Goal: Task Accomplishment & Management: Manage account settings

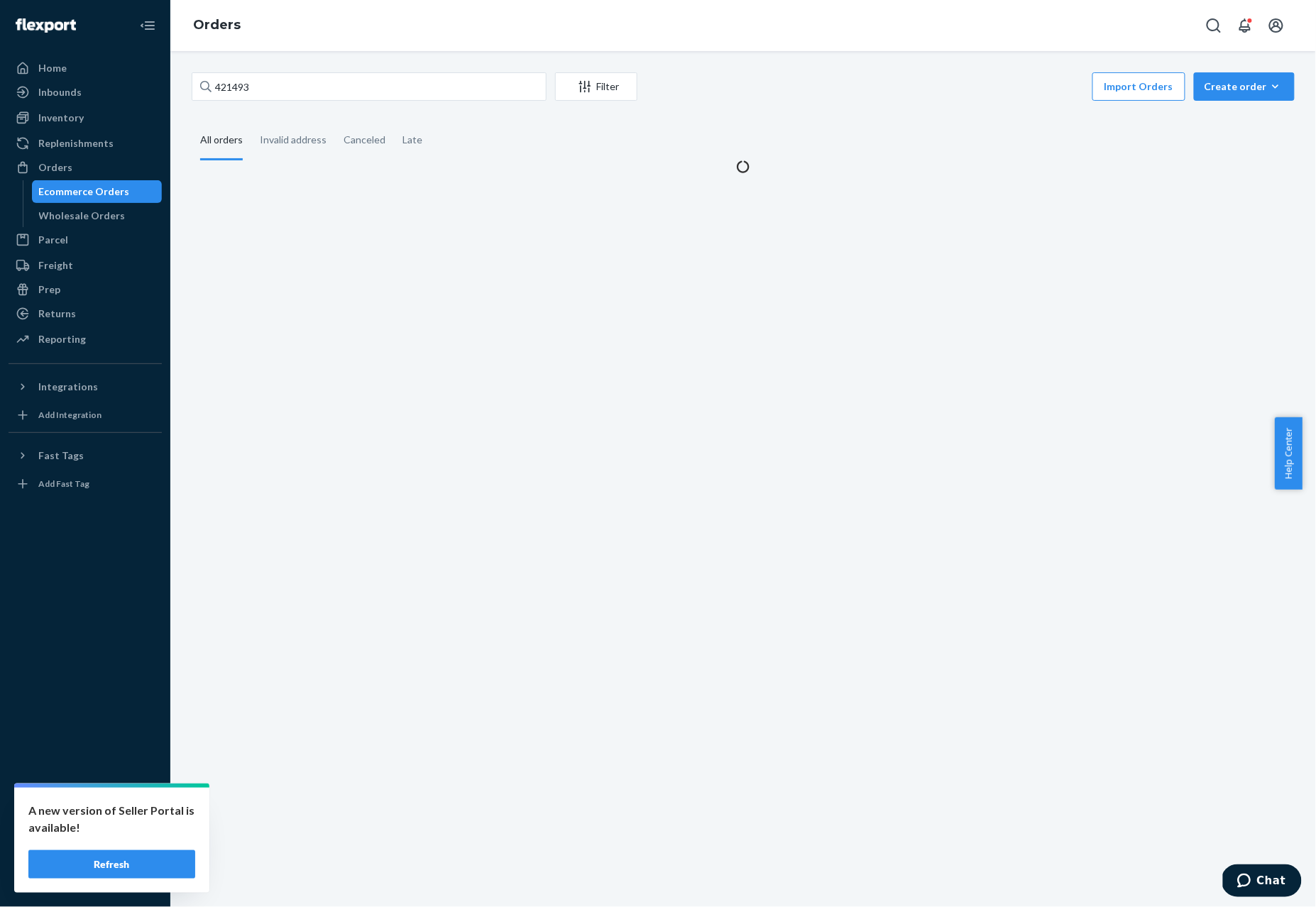
click at [384, 54] on div "421493 Filter Import Orders Create order Ecommerce order Removal order All orde…" at bounding box center [744, 479] width 1146 height 856
click at [365, 79] on input "421493" at bounding box center [368, 86] width 355 height 28
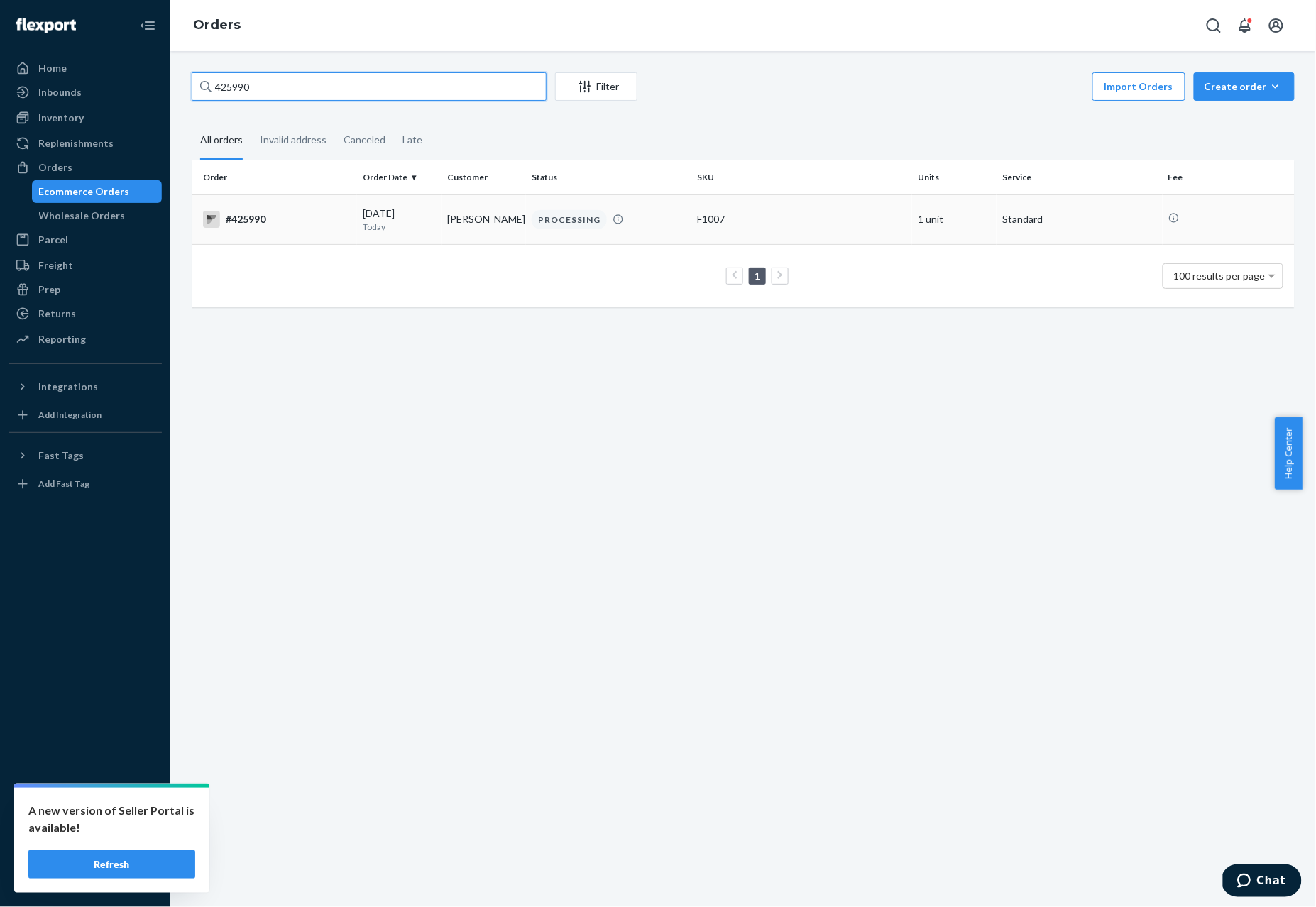
type input "425990"
click at [300, 195] on td "#425990" at bounding box center [273, 219] width 165 height 50
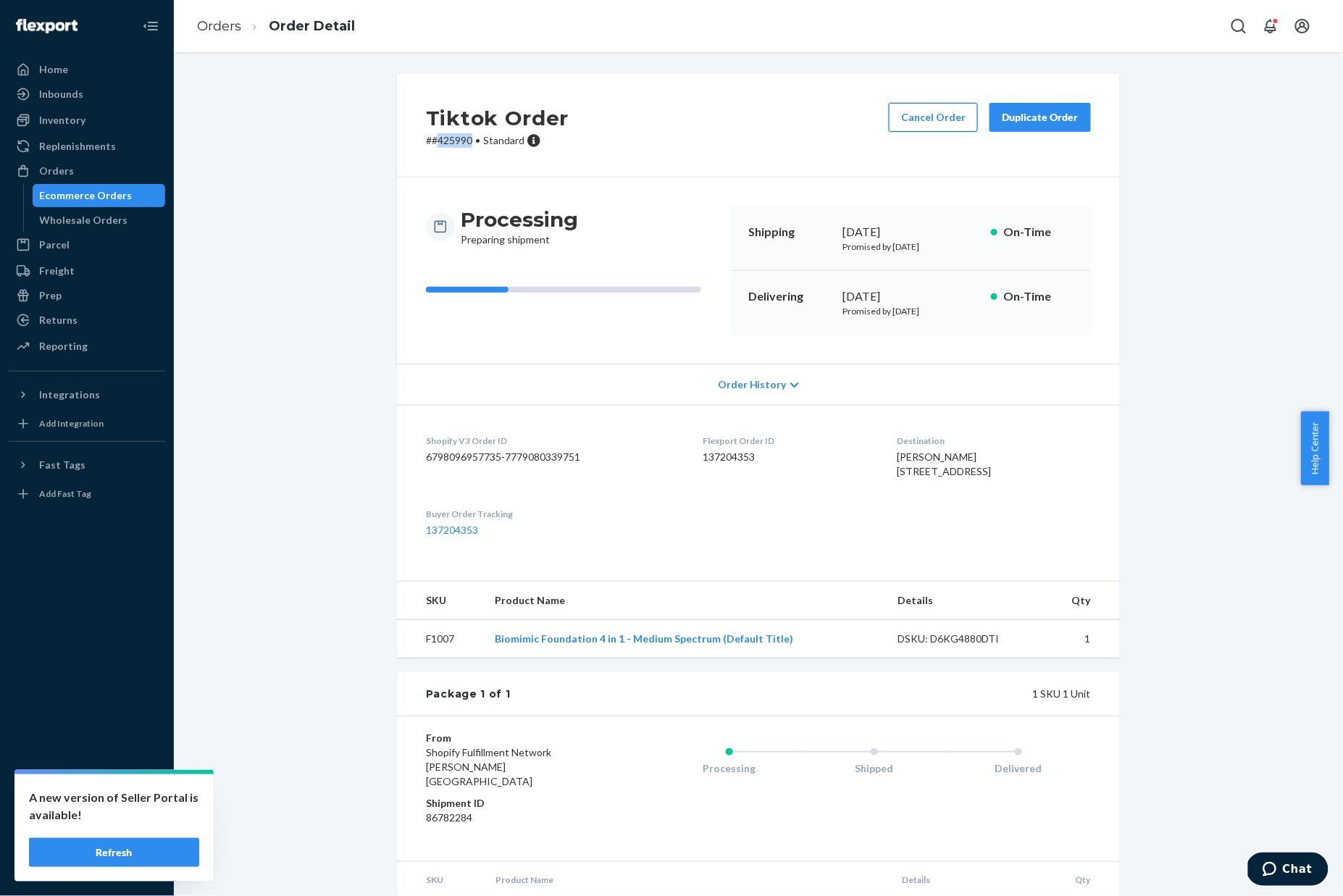
click at [939, 111] on button "Cancel Order" at bounding box center [933, 117] width 89 height 29
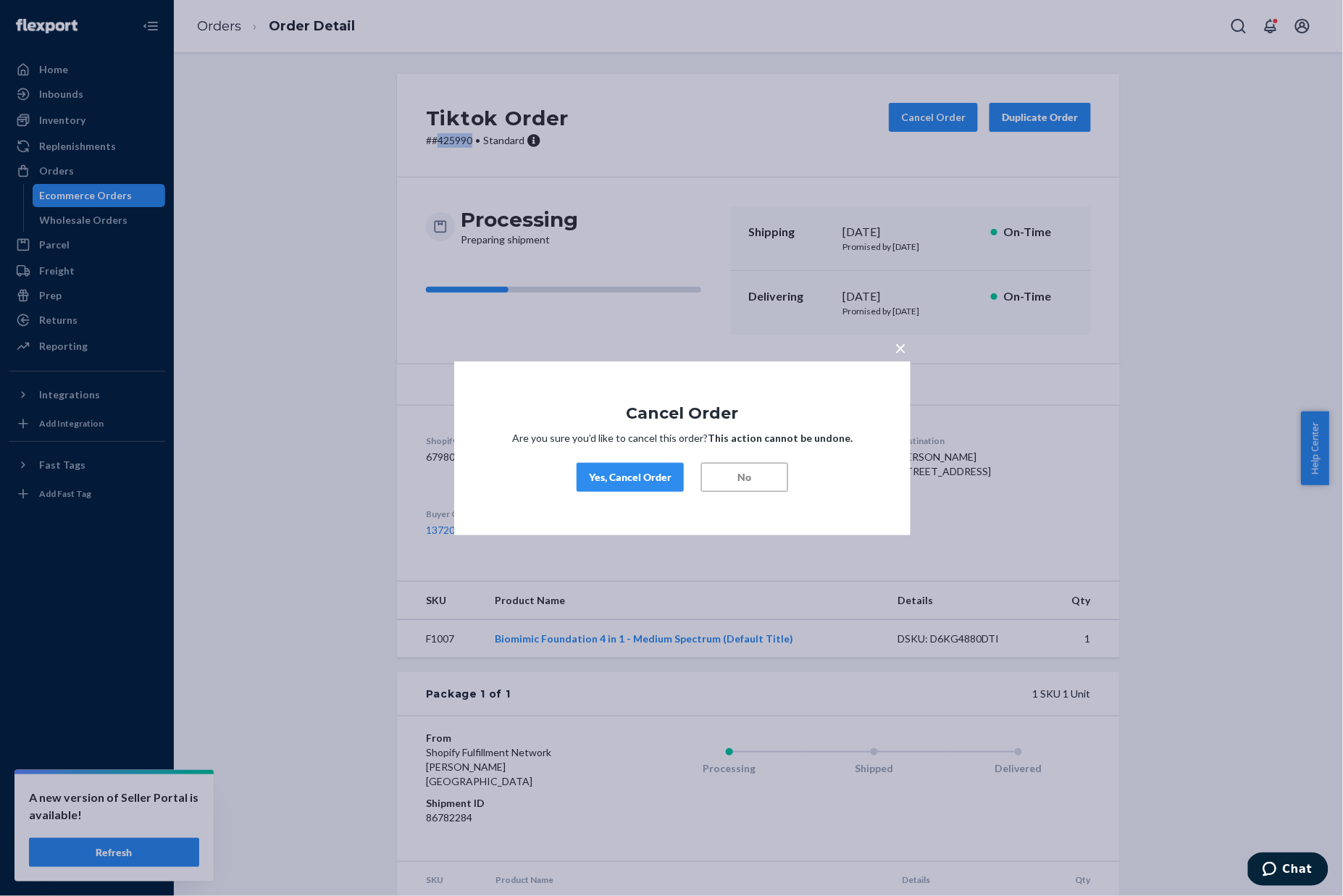
click at [630, 483] on button "Yes, Cancel Order" at bounding box center [630, 477] width 107 height 29
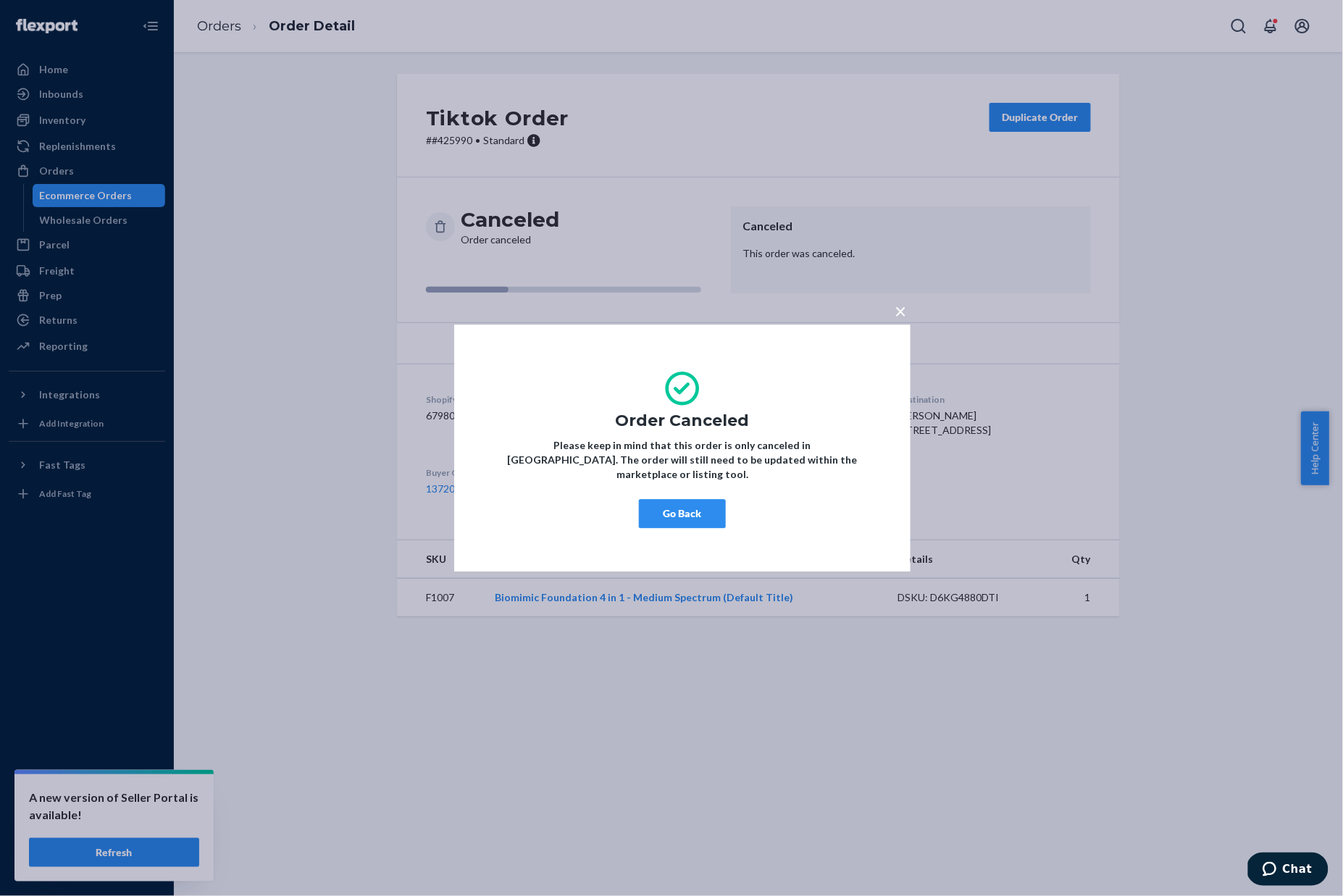
click at [53, 64] on div "× Order Canceled Please keep in mind that this order is only canceled in [GEOGR…" at bounding box center [672, 448] width 1343 height 896
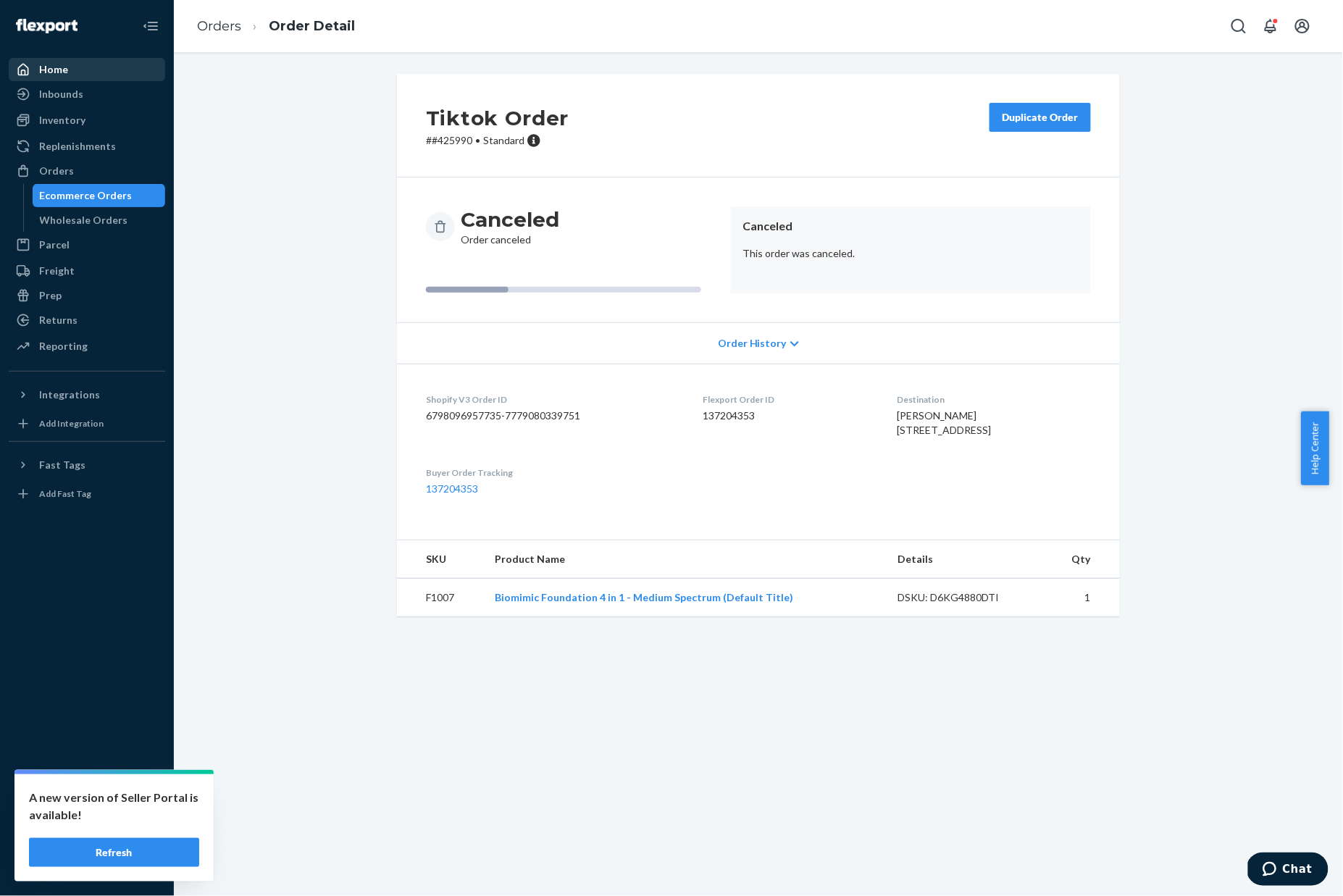
click at [59, 74] on div "Home" at bounding box center [53, 70] width 29 height 15
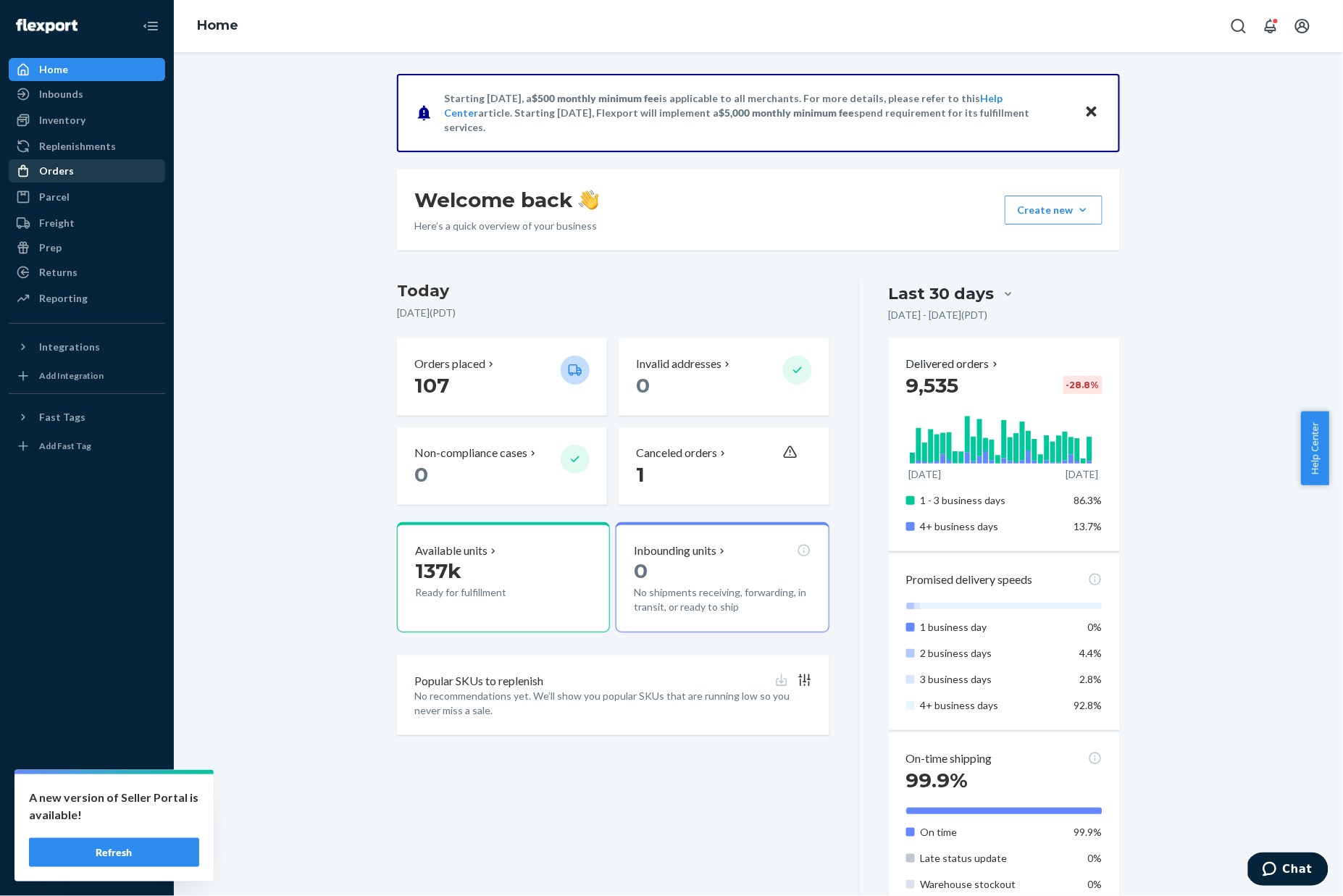
click at [67, 174] on div "Orders" at bounding box center [56, 171] width 35 height 15
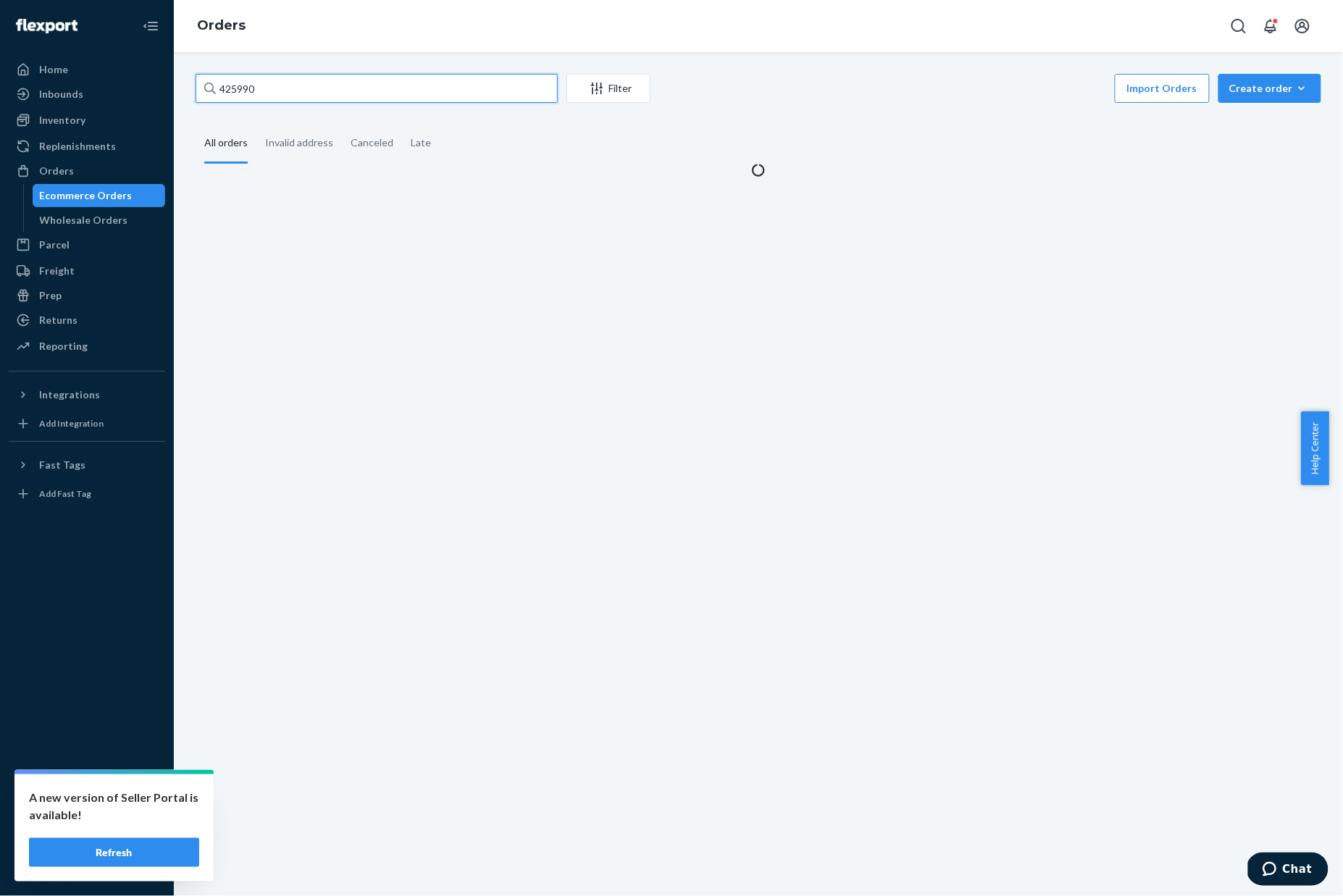
click at [345, 83] on input "425990" at bounding box center [376, 87] width 362 height 29
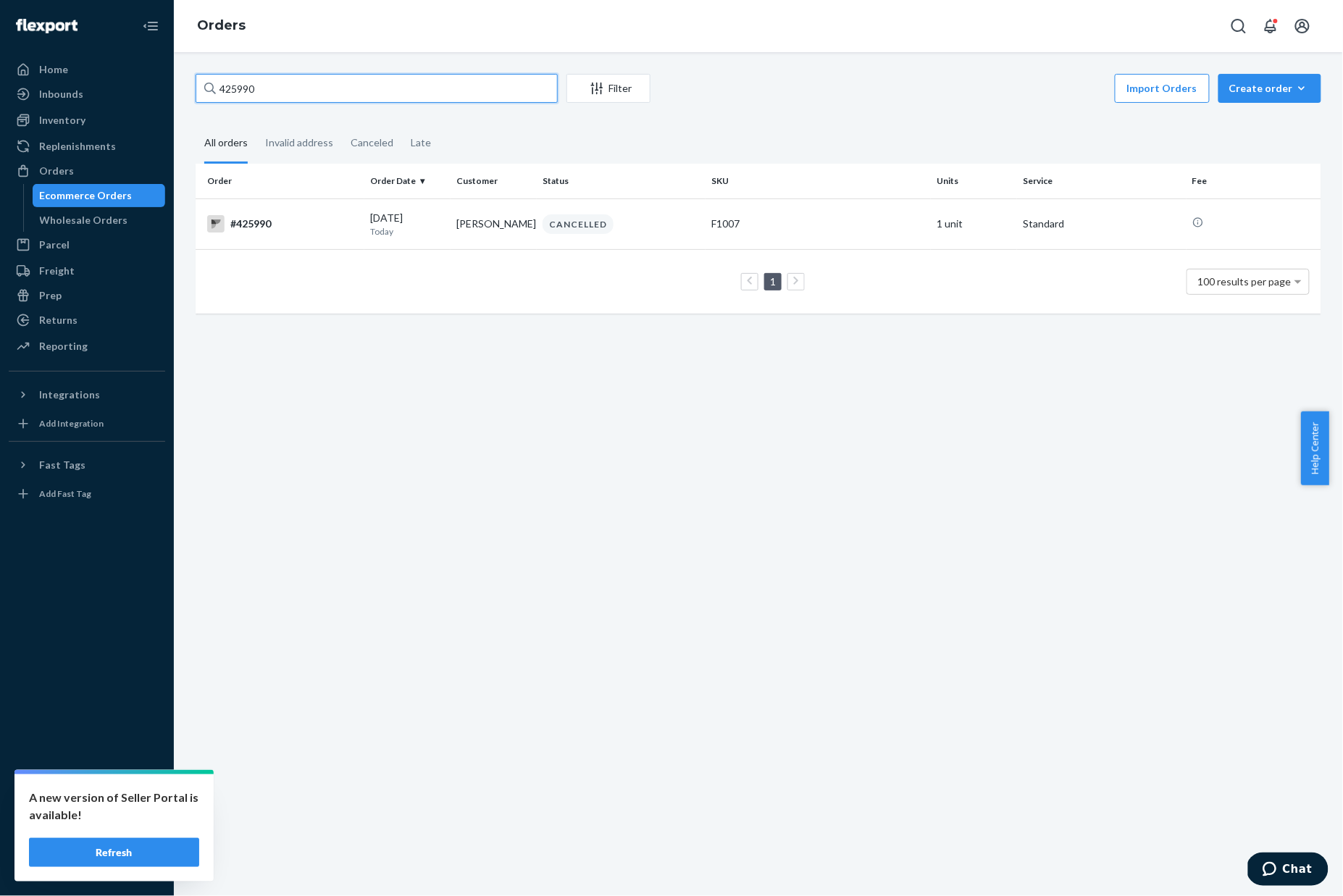
paste input "5"
type input "425995"
click at [278, 221] on div "#425995" at bounding box center [283, 224] width 151 height 17
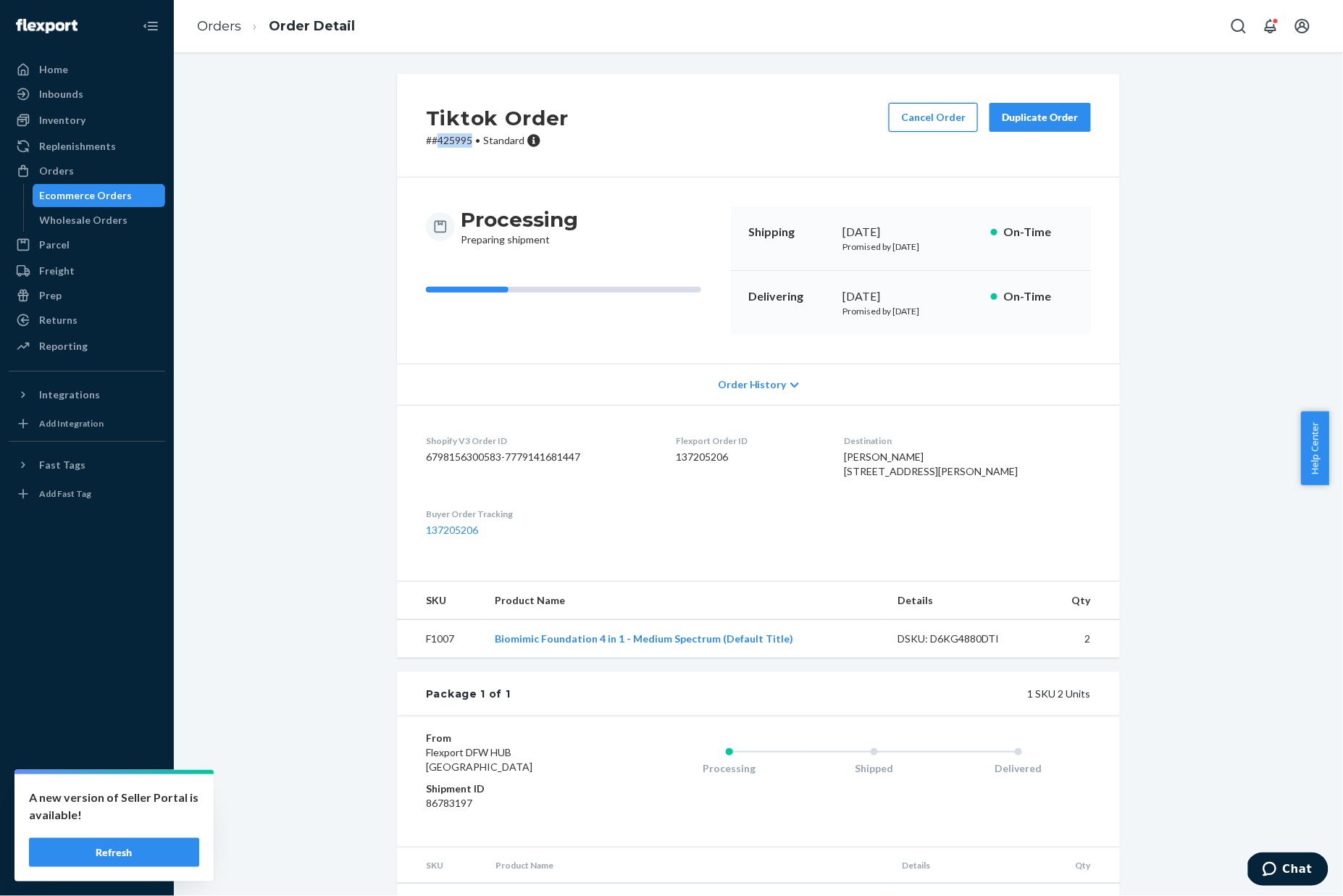
click at [920, 124] on button "Cancel Order" at bounding box center [933, 117] width 89 height 29
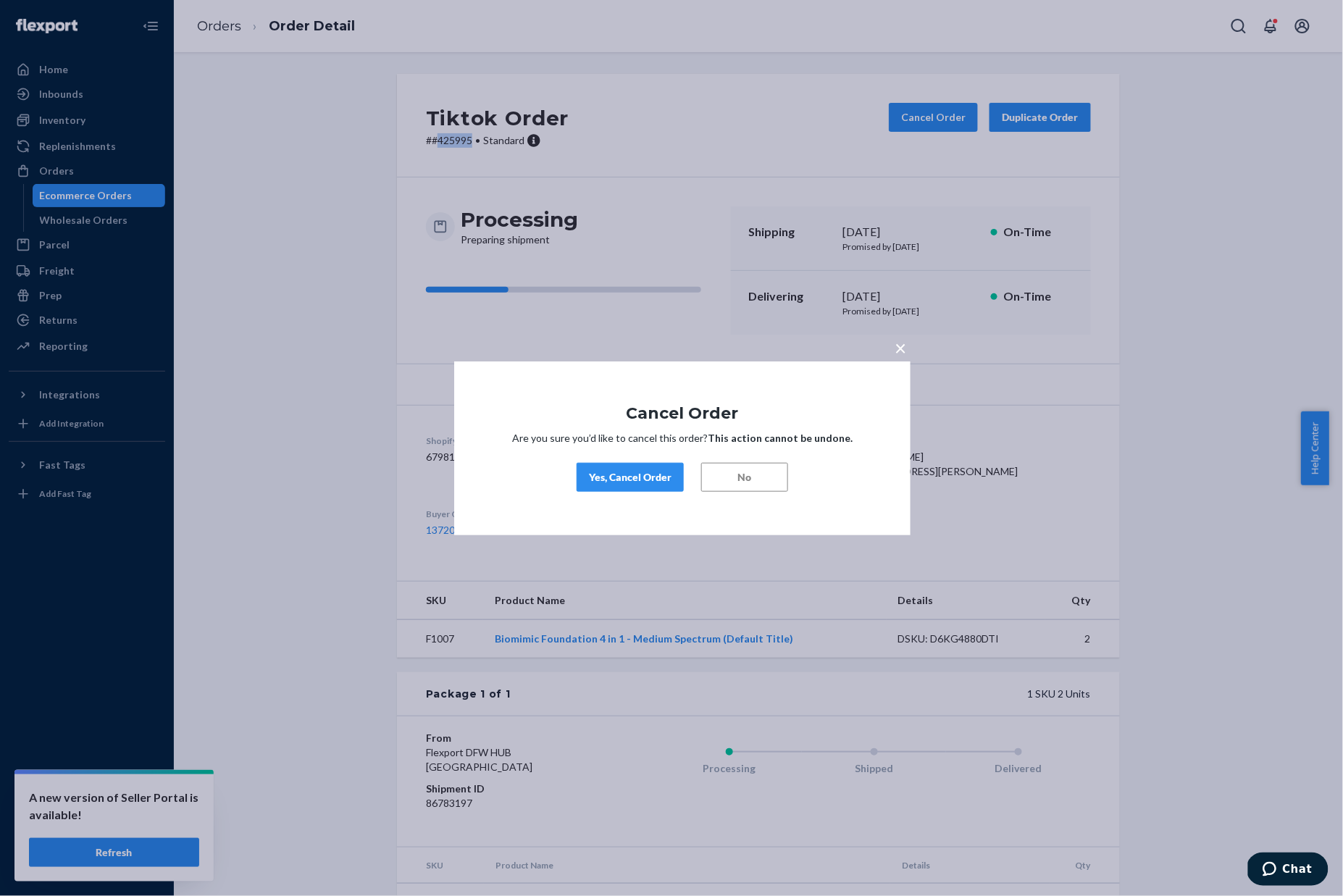
click at [603, 471] on div "Yes, Cancel Order" at bounding box center [630, 477] width 83 height 15
